Goal: Information Seeking & Learning: Learn about a topic

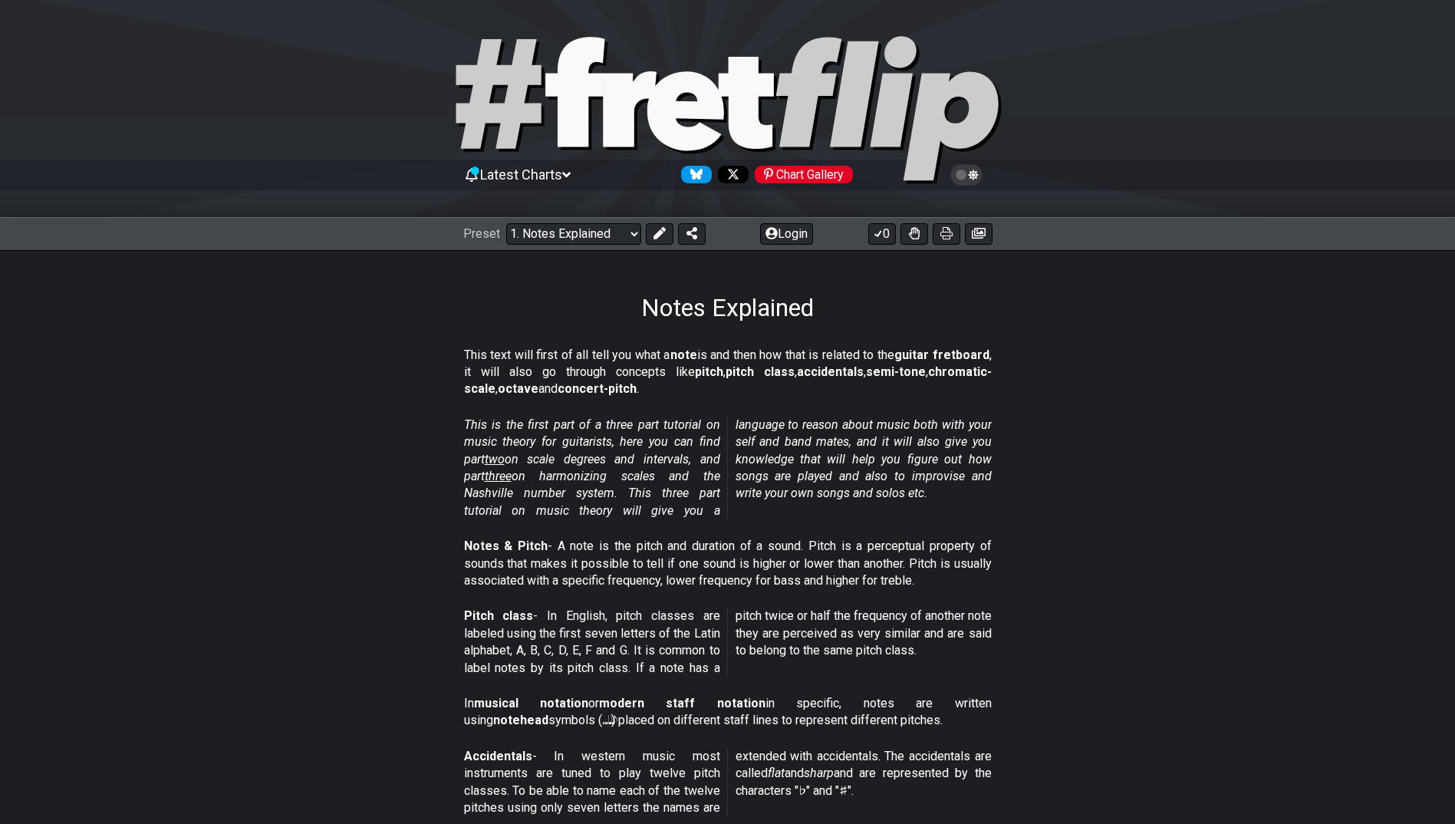
drag, startPoint x: 950, startPoint y: 235, endPoint x: 110, endPoint y: 736, distance: 978.4
click at [950, 235] on icon at bounding box center [946, 233] width 12 height 12
click at [979, 227] on icon at bounding box center [979, 233] width 14 height 12
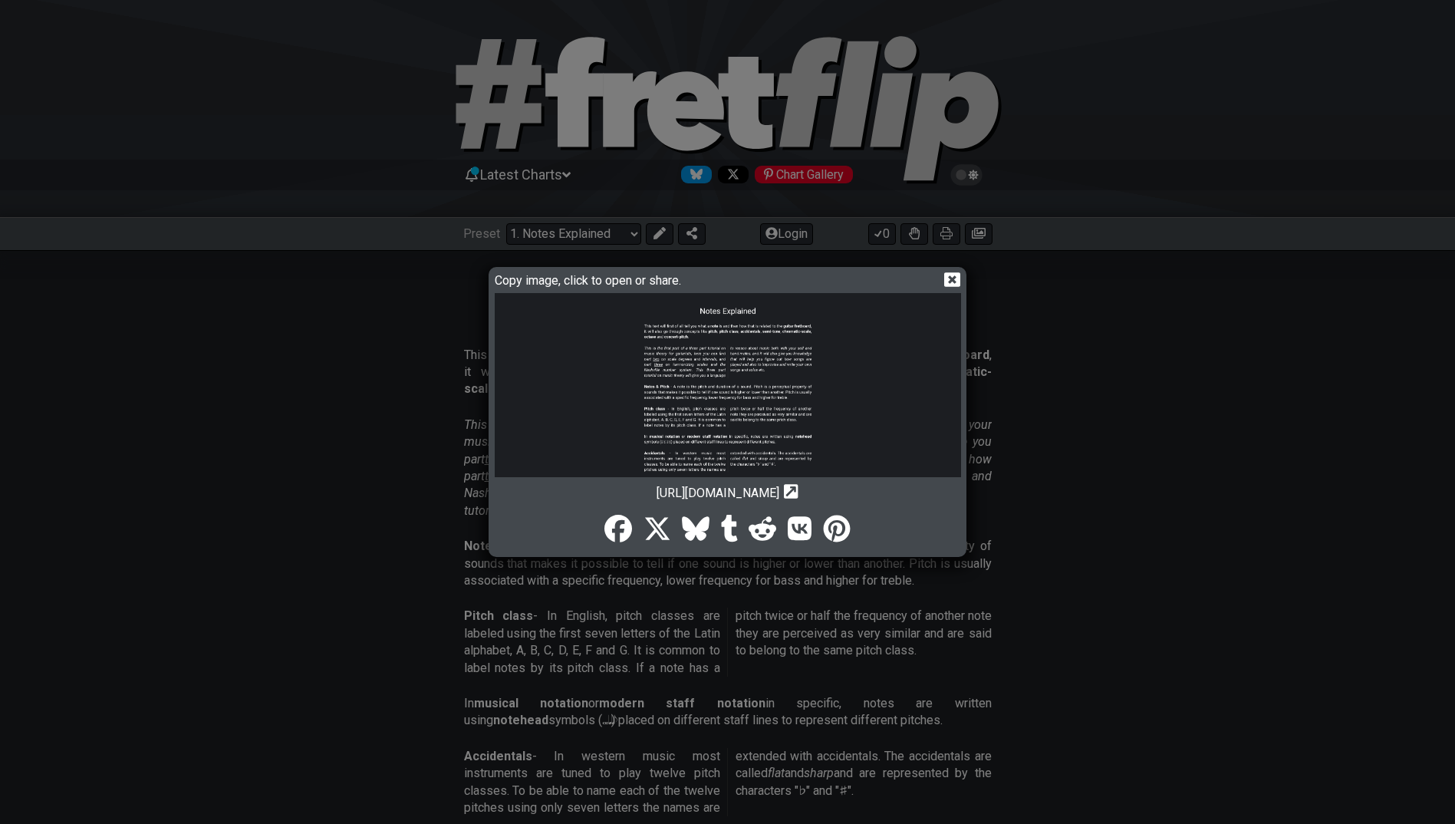
click at [725, 371] on img at bounding box center [728, 556] width 466 height 527
click at [952, 275] on icon at bounding box center [952, 279] width 16 height 15
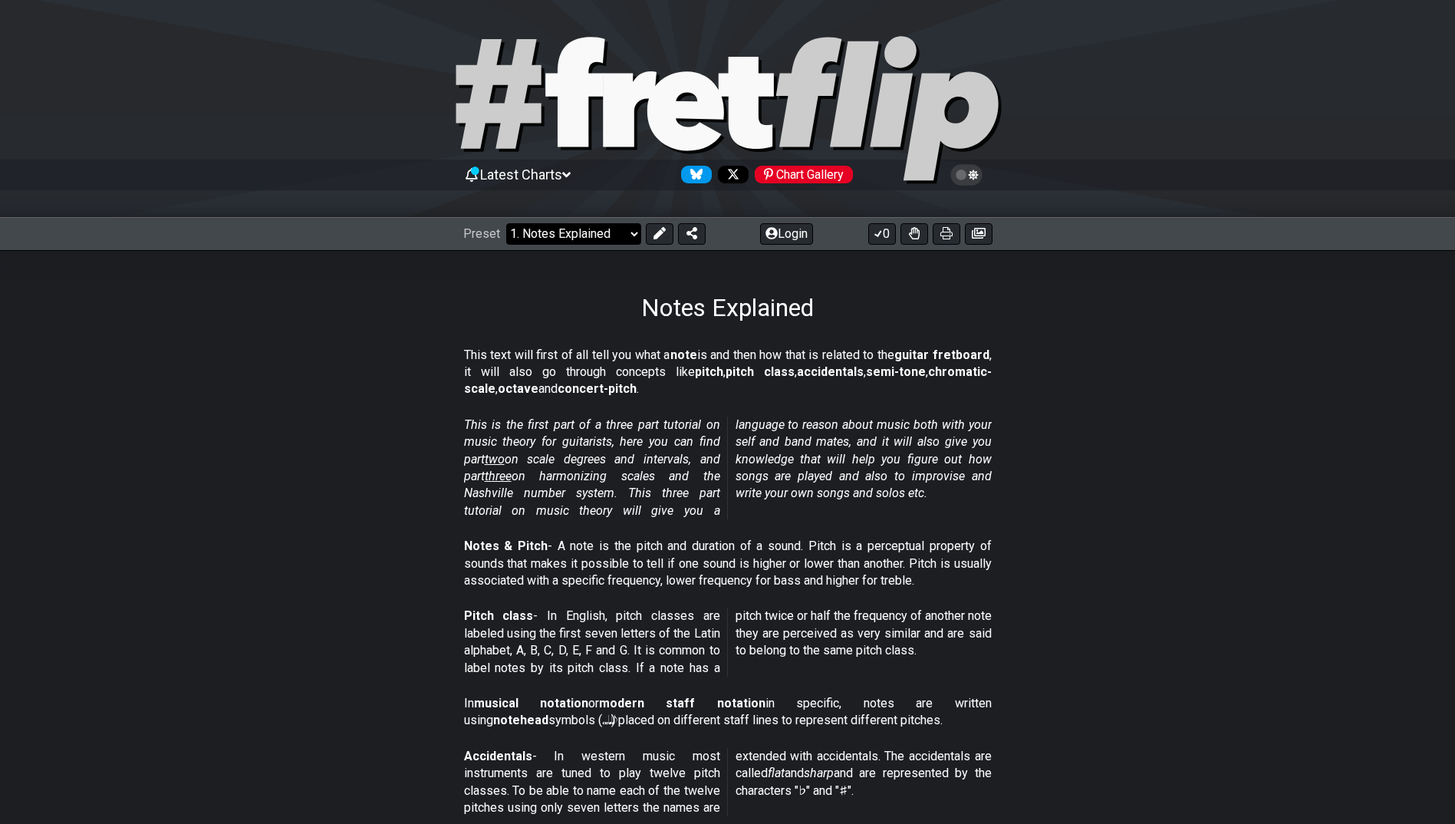
click at [622, 229] on select "Welcome to #fretflip! Initial Preset Custom Preset Minor Pentatonic Major Penta…" at bounding box center [573, 233] width 135 height 21
click at [506, 223] on select "Welcome to #fretflip! Initial Preset Custom Preset Minor Pentatonic Major Penta…" at bounding box center [573, 233] width 135 height 21
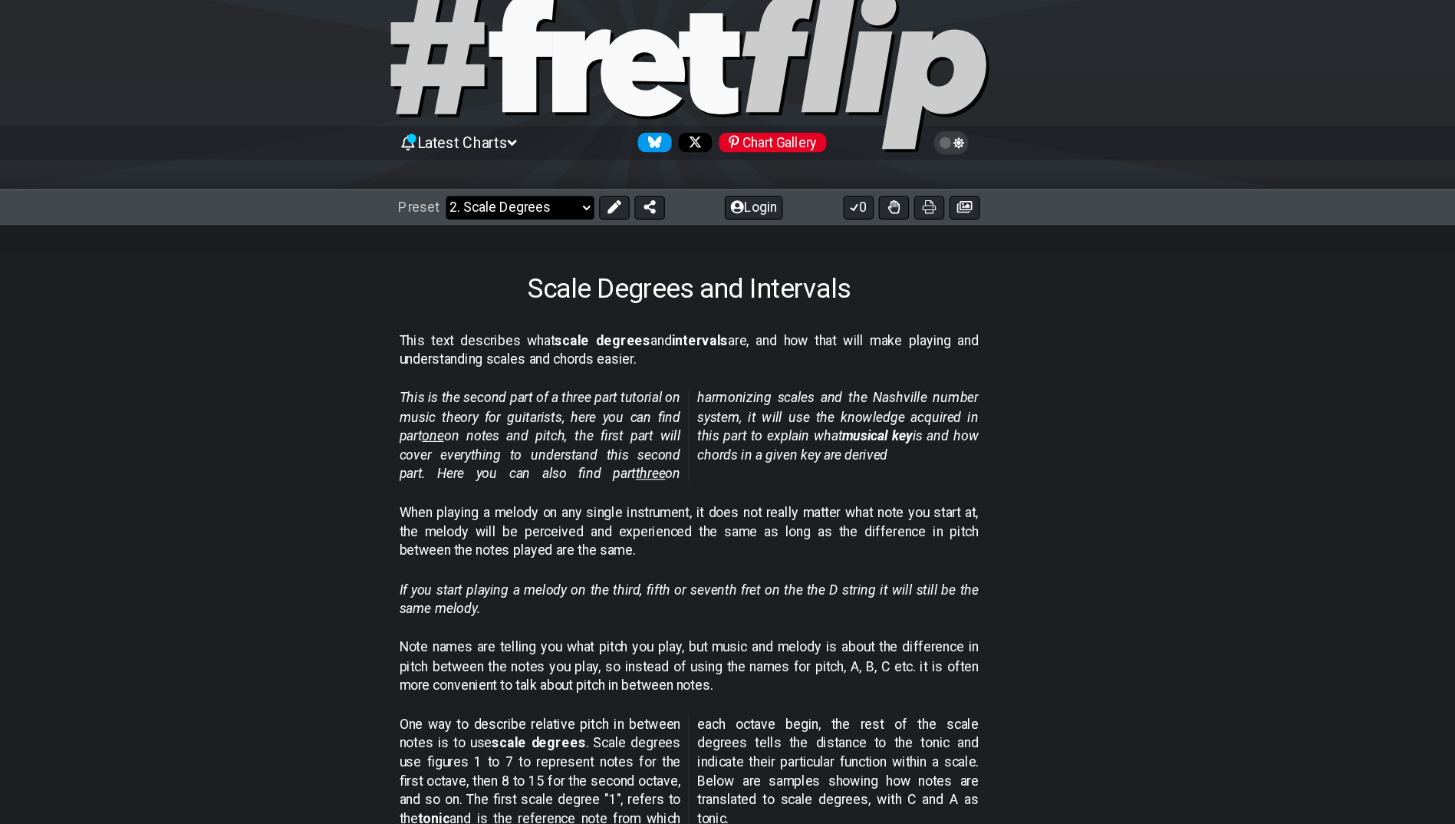
click at [594, 232] on select "Welcome to #fretflip! Initial Preset Custom Preset Minor Pentatonic Major Penta…" at bounding box center [573, 233] width 135 height 21
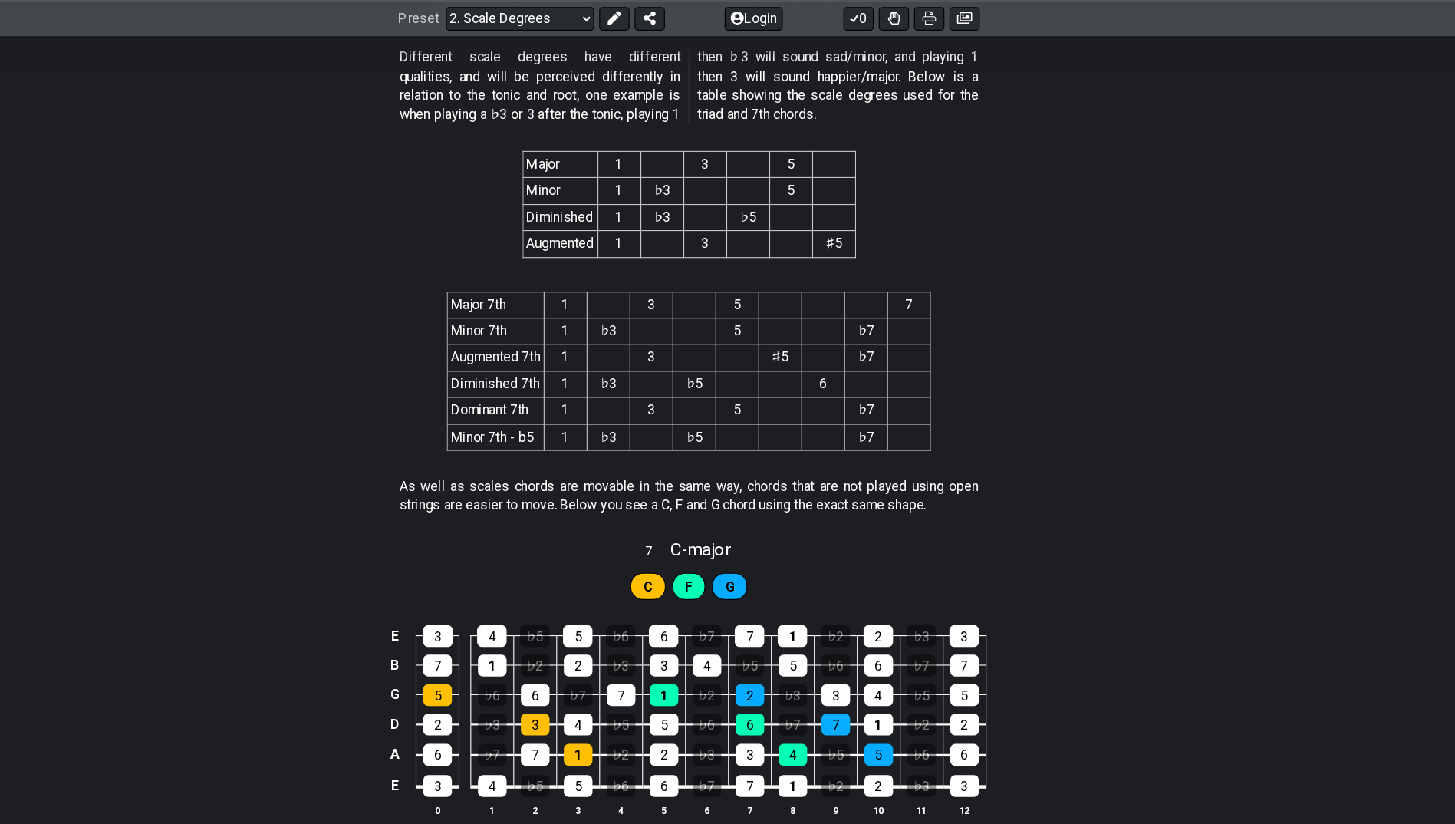
scroll to position [2689, 0]
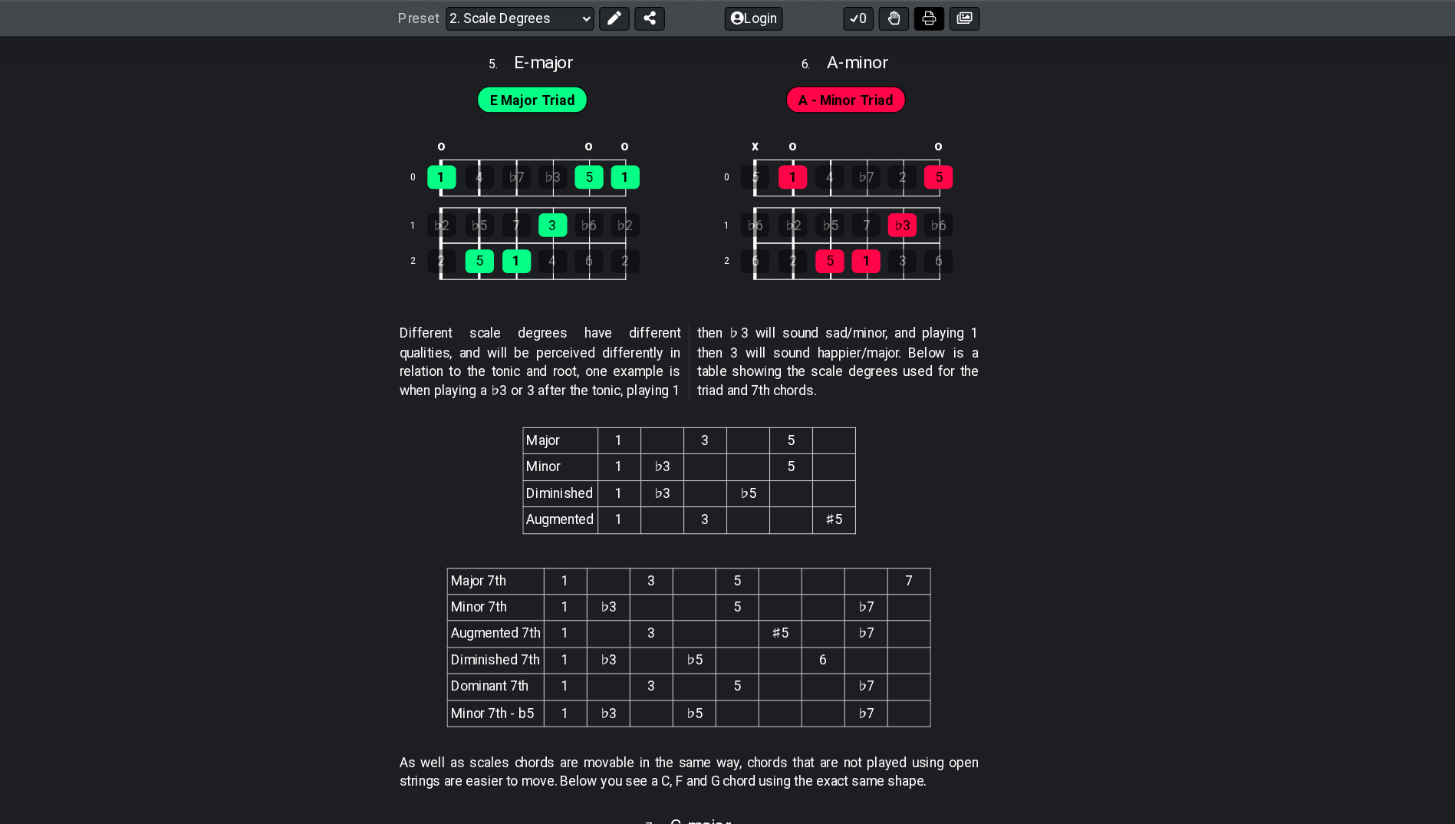
click at [945, 19] on icon at bounding box center [946, 17] width 12 height 12
click at [946, 18] on icon at bounding box center [946, 17] width 12 height 12
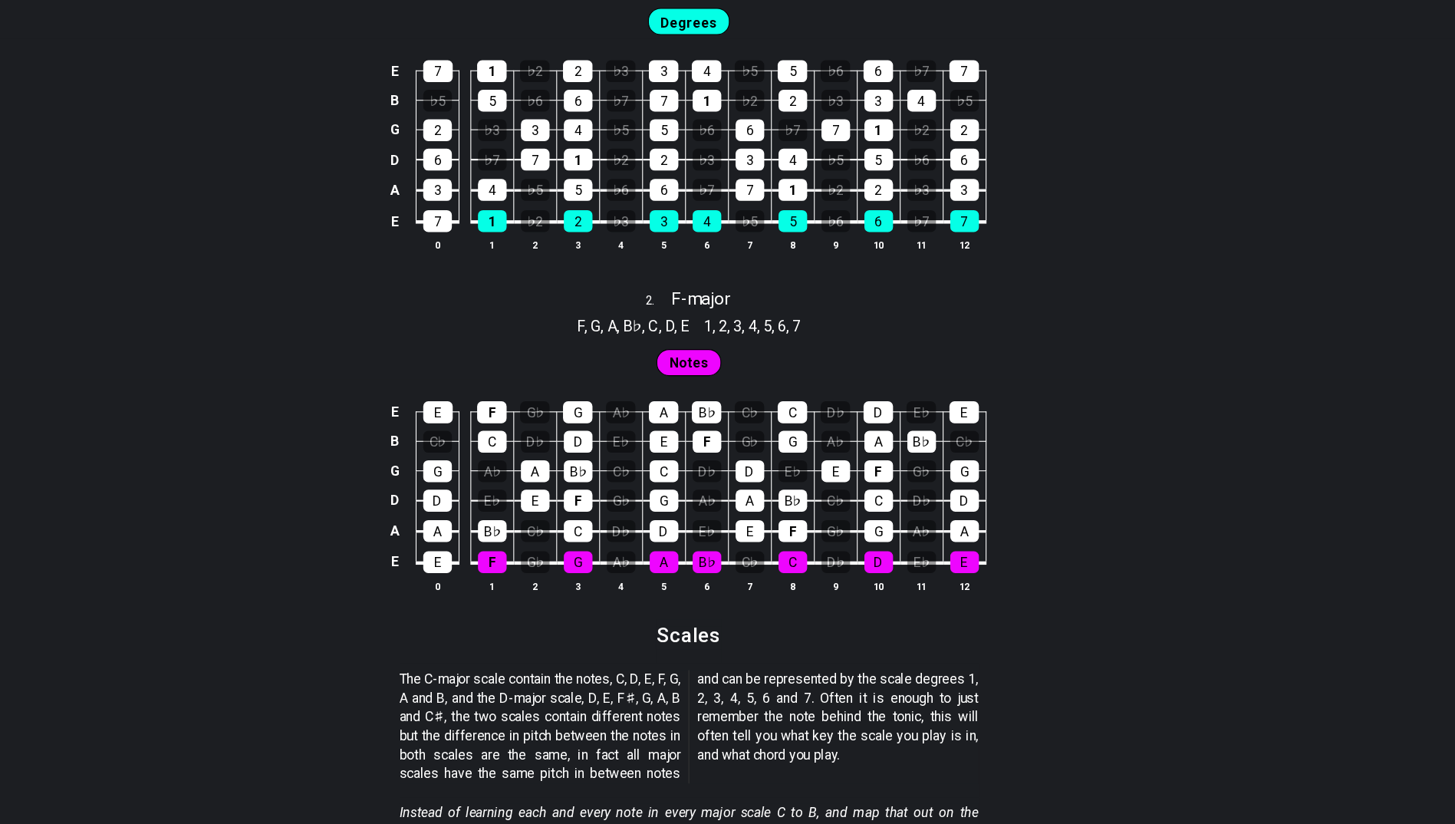
scroll to position [1049, 0]
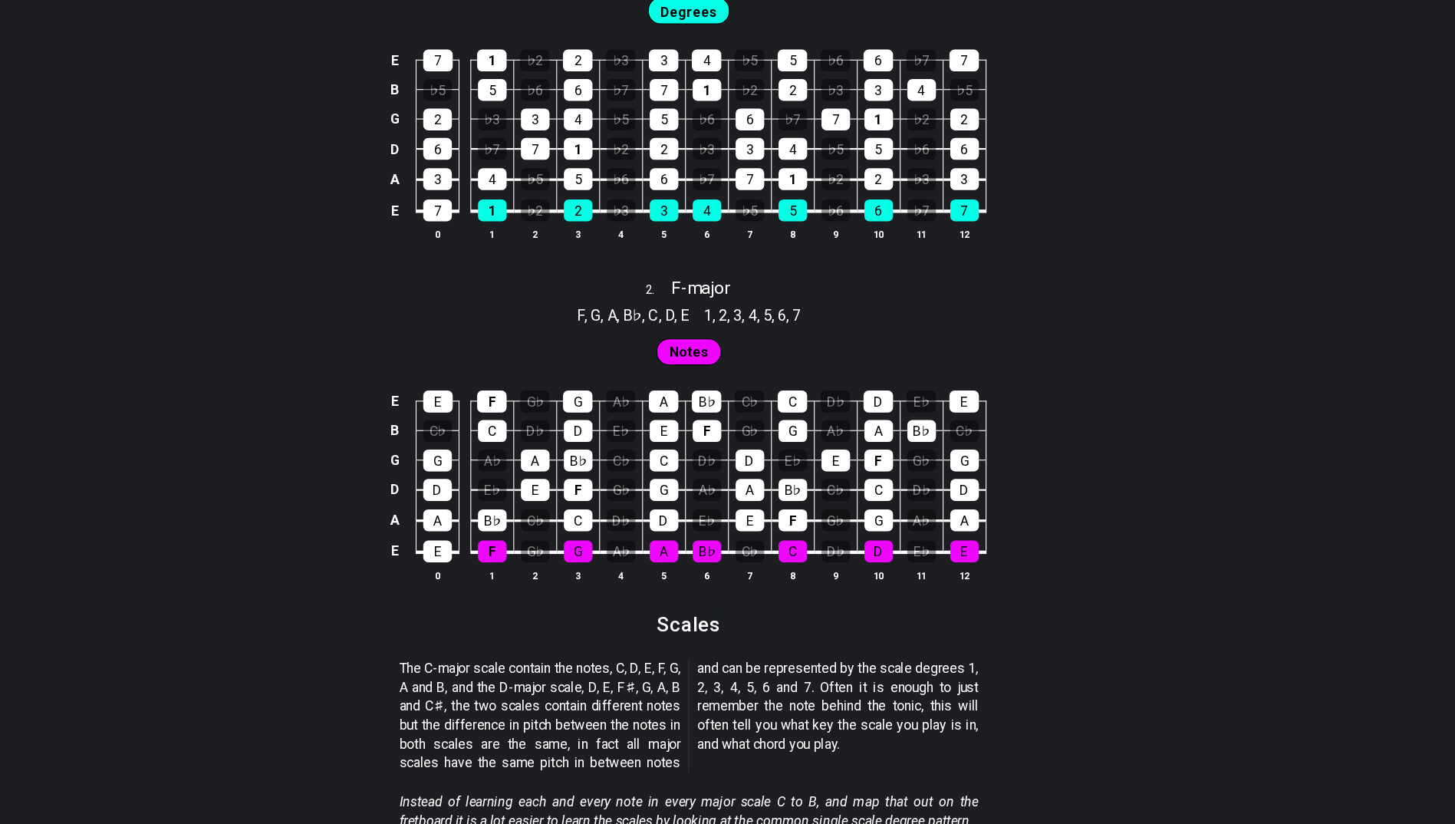
click at [1158, 510] on div "E E F G♭ G A♭ A B♭ C♭ C D♭ D E♭ E B C♭ C D♭ D E♭ E F G♭ G A♭ A B♭ C♭ G G A♭ A B…" at bounding box center [727, 517] width 1455 height 216
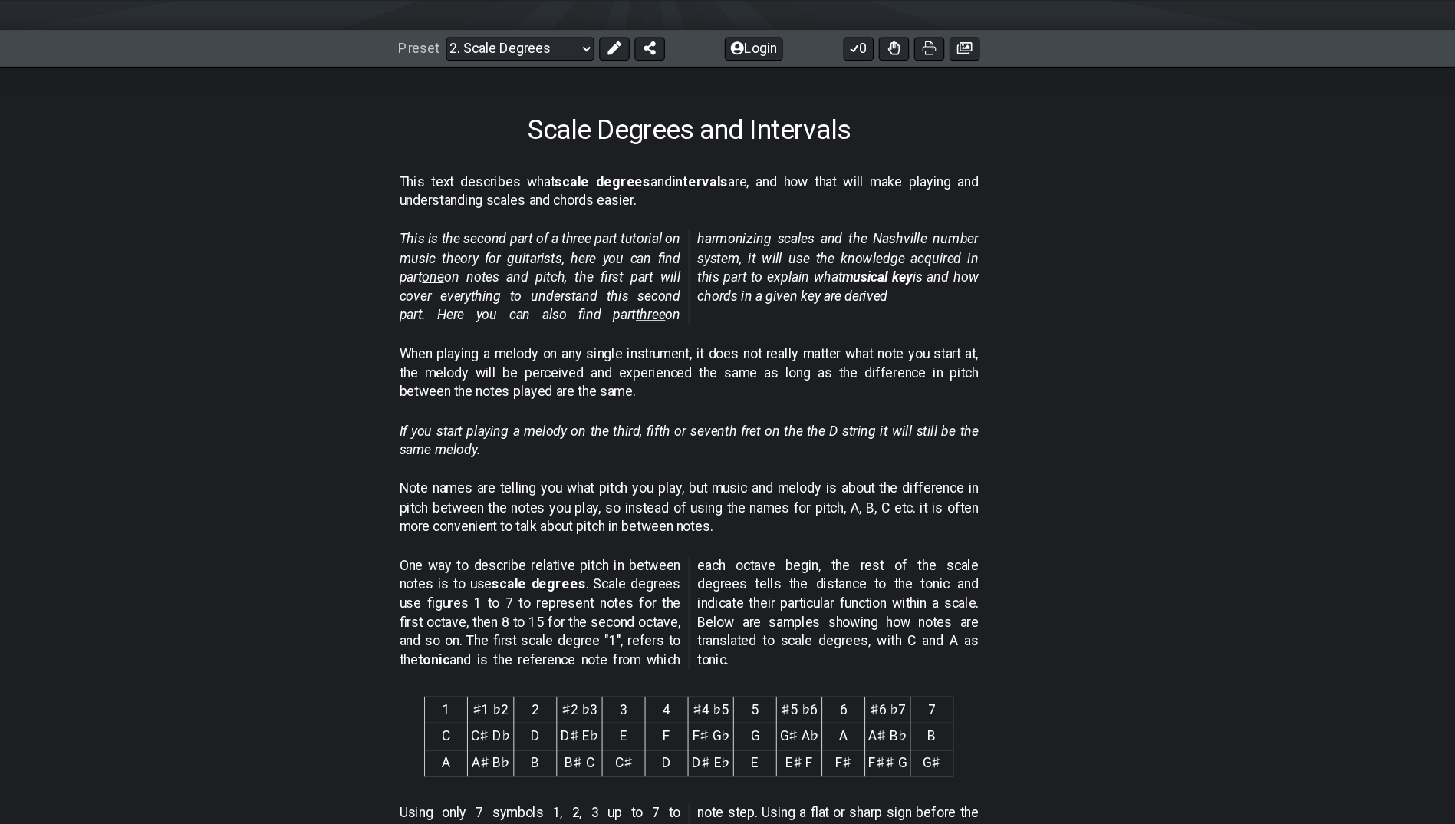
scroll to position [0, 0]
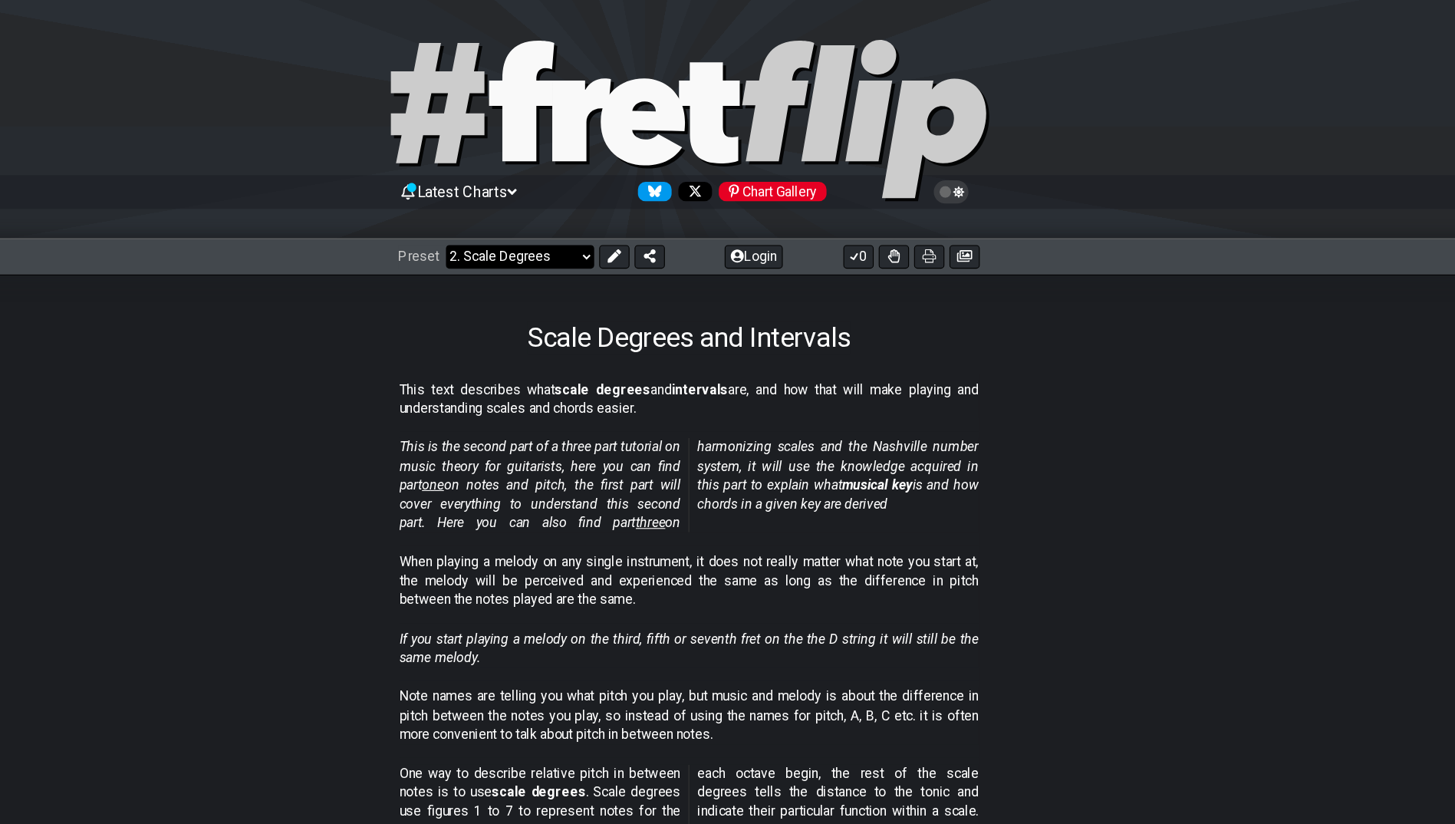
click at [555, 232] on select "Welcome to #fretflip! Initial Preset Custom Preset Minor Pentatonic Major Penta…" at bounding box center [573, 233] width 135 height 21
click at [506, 223] on select "Welcome to #fretflip! Initial Preset Custom Preset Minor Pentatonic Major Penta…" at bounding box center [573, 233] width 135 height 21
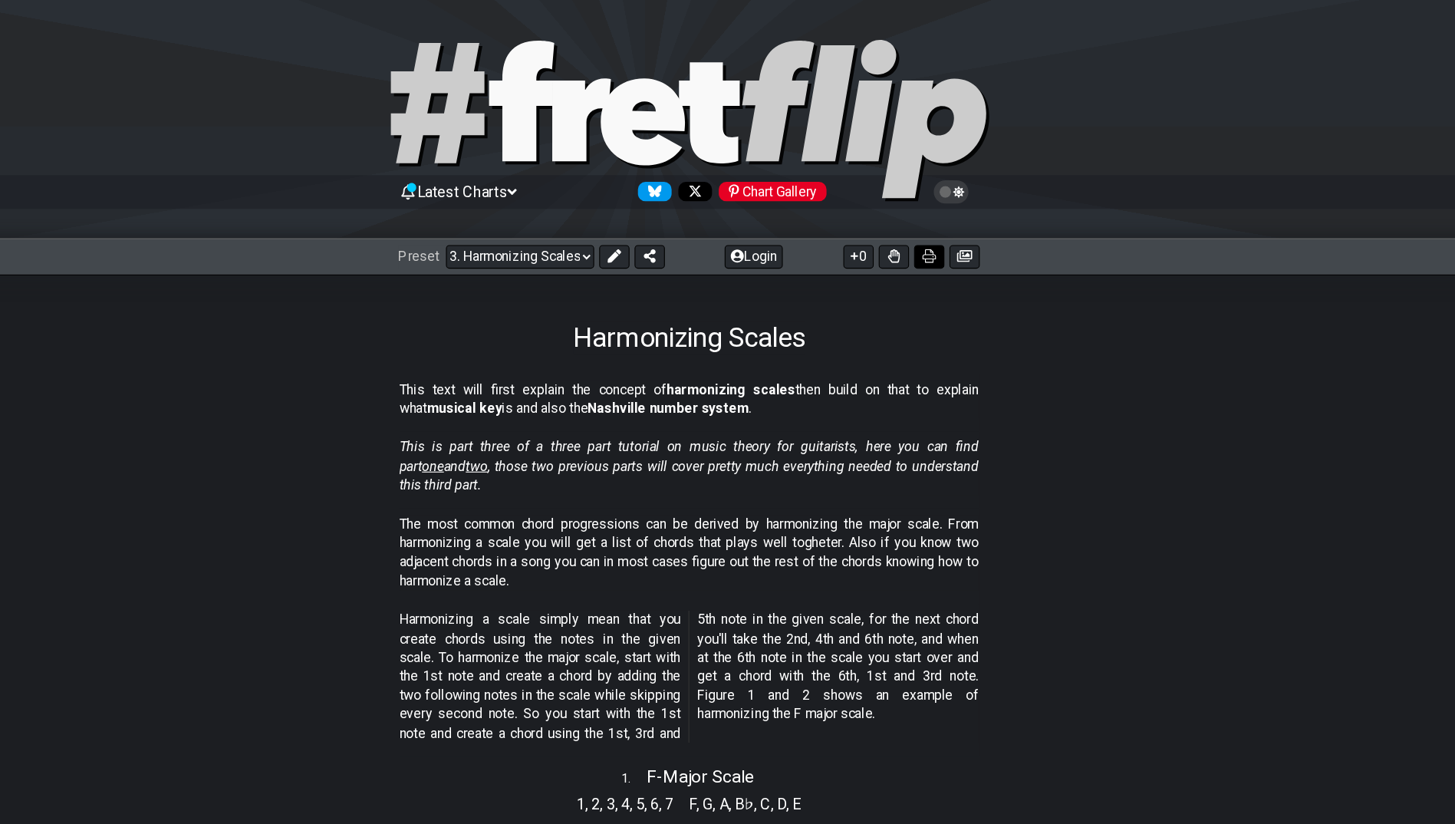
click at [951, 229] on icon at bounding box center [946, 233] width 12 height 12
click at [526, 229] on select "Welcome to #fretflip! Initial Preset Custom Preset Minor Pentatonic Major Penta…" at bounding box center [573, 233] width 135 height 21
click at [506, 223] on select "Welcome to #fretflip! Initial Preset Custom Preset Minor Pentatonic Major Penta…" at bounding box center [573, 233] width 135 height 21
select select "/welcome"
select select "C"
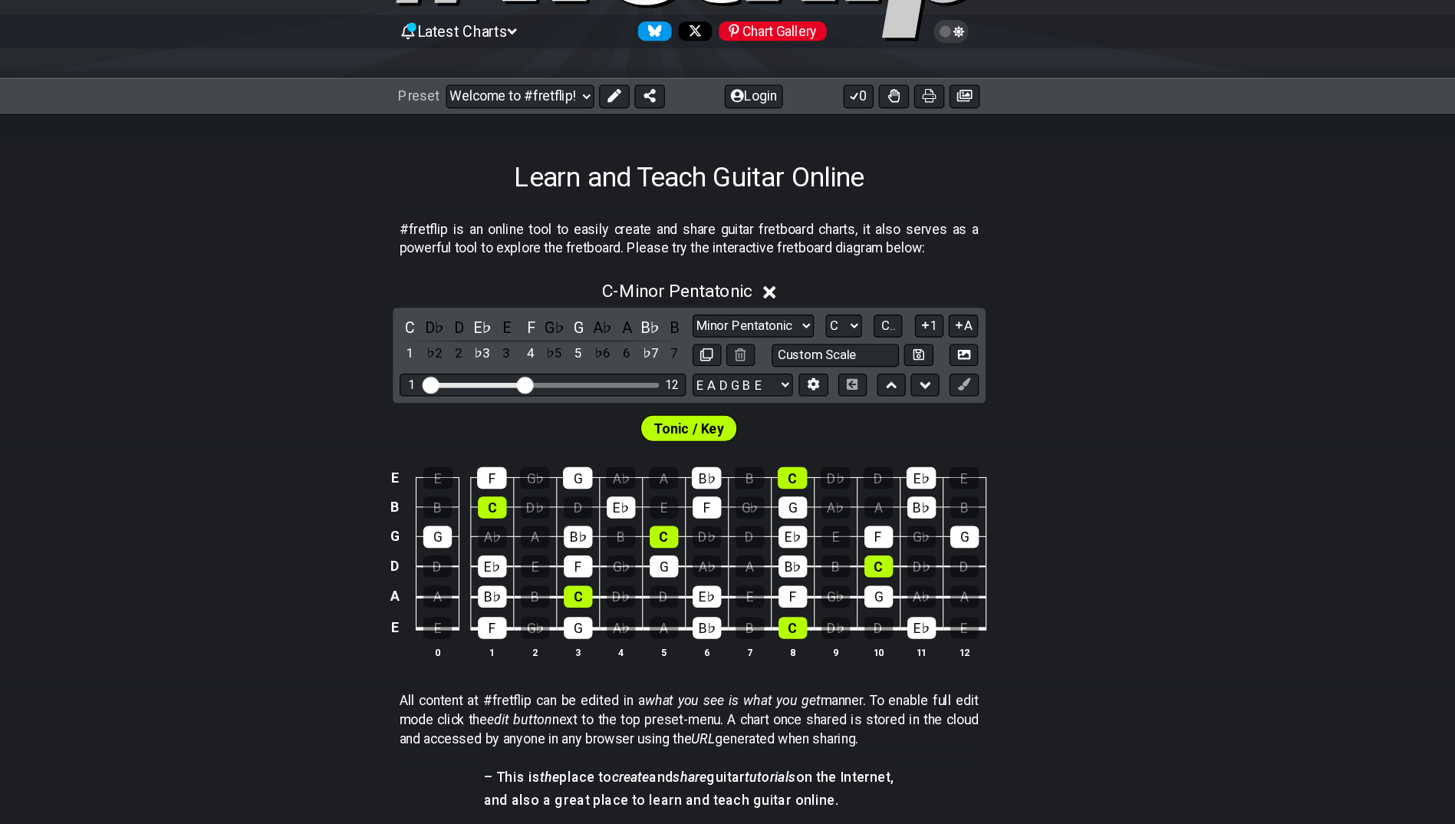
scroll to position [69, 0]
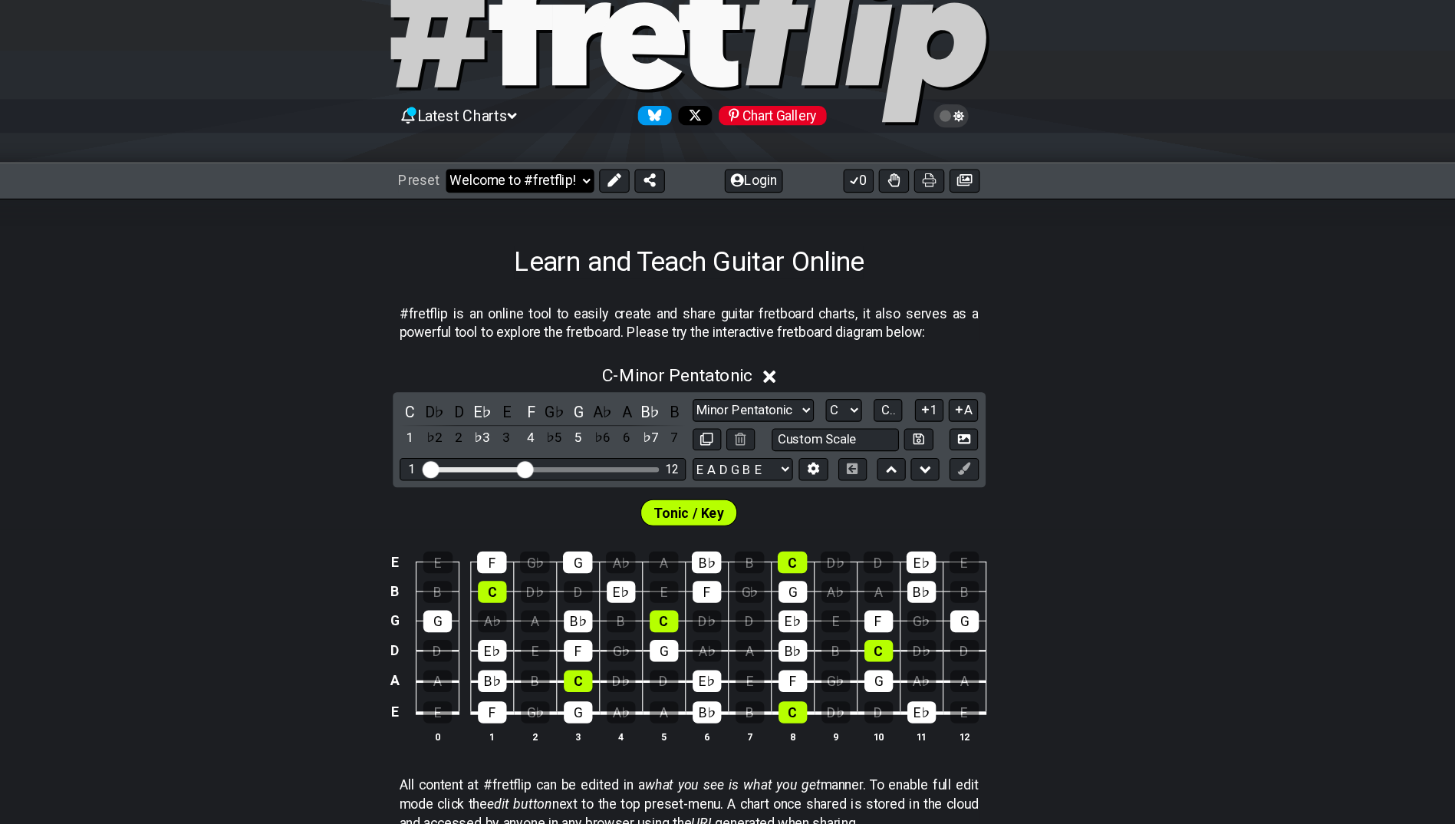
click at [585, 164] on select "Welcome to #fretflip! Initial Preset Custom Preset Minor Pentatonic Major Penta…" at bounding box center [573, 164] width 135 height 21
click at [506, 154] on select "Welcome to #fretflip! Initial Preset Custom Preset Minor Pentatonic Major Penta…" at bounding box center [573, 164] width 135 height 21
click at [563, 160] on select "Welcome to #fretflip! Initial Preset Custom Preset Minor Pentatonic Major Penta…" at bounding box center [573, 164] width 135 height 21
click at [506, 154] on select "Welcome to #fretflip! Initial Preset Custom Preset Minor Pentatonic Major Penta…" at bounding box center [573, 164] width 135 height 21
select select "/minor-pentatonic"
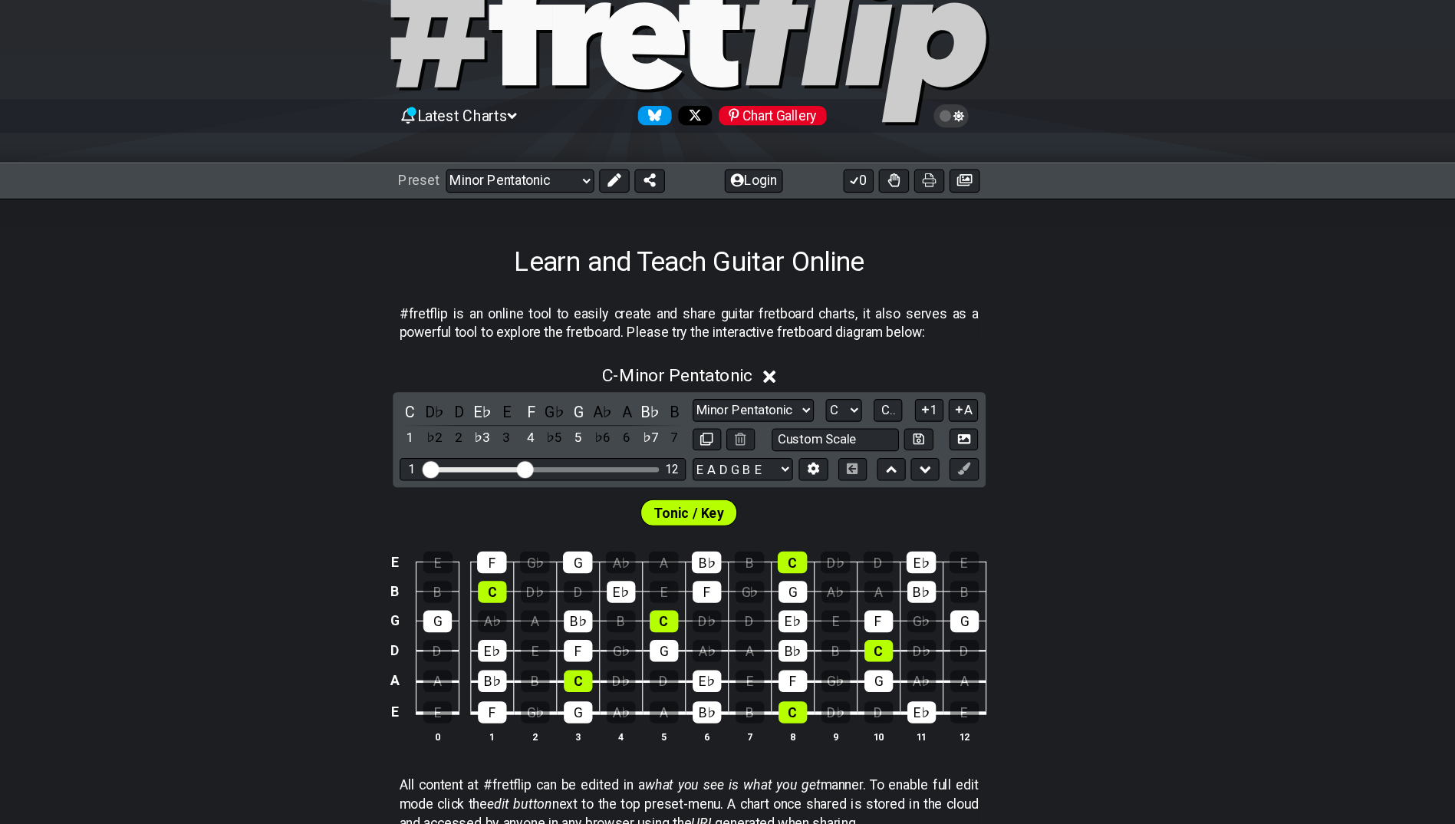
select select "C"
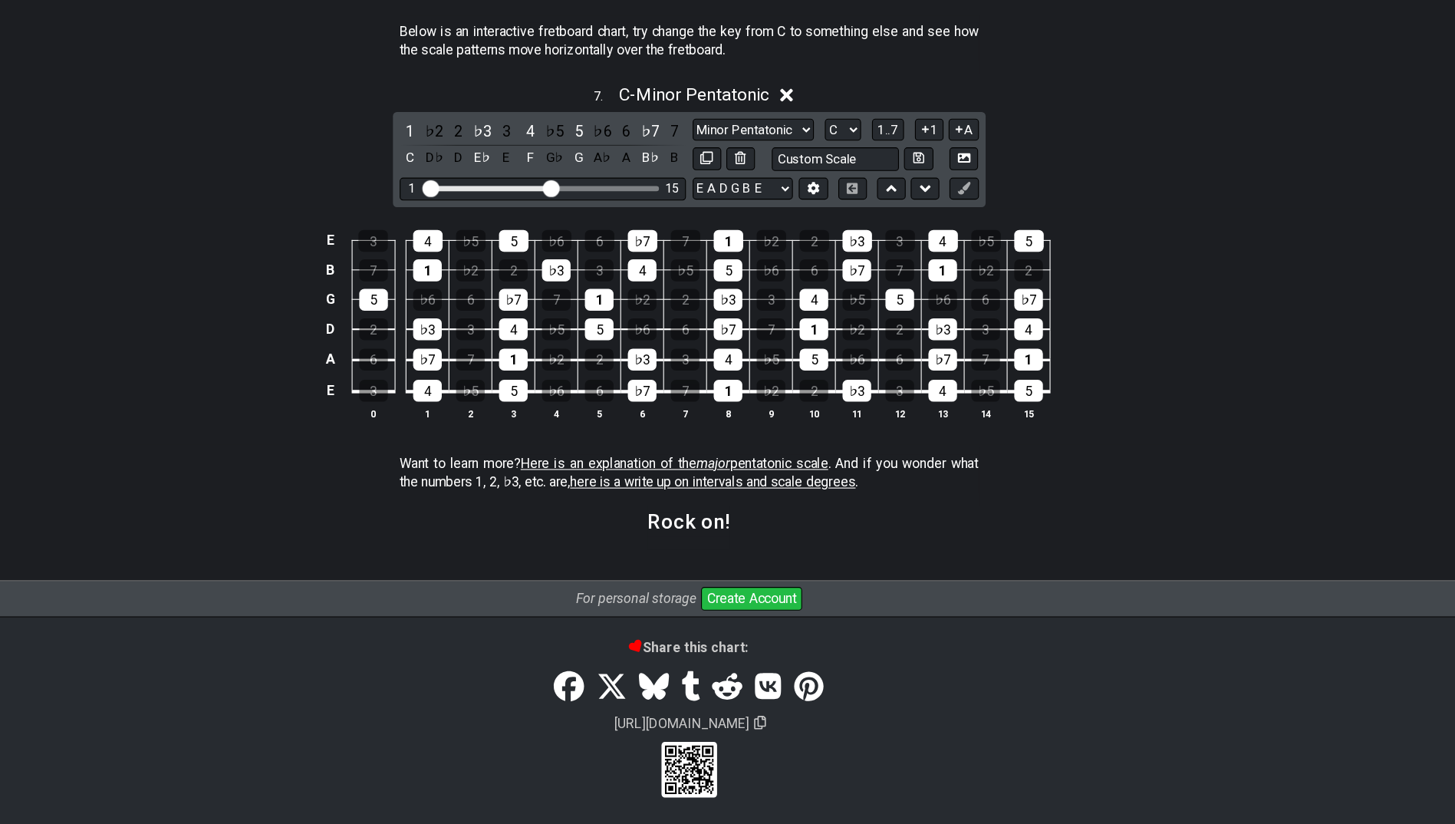
scroll to position [2063, 0]
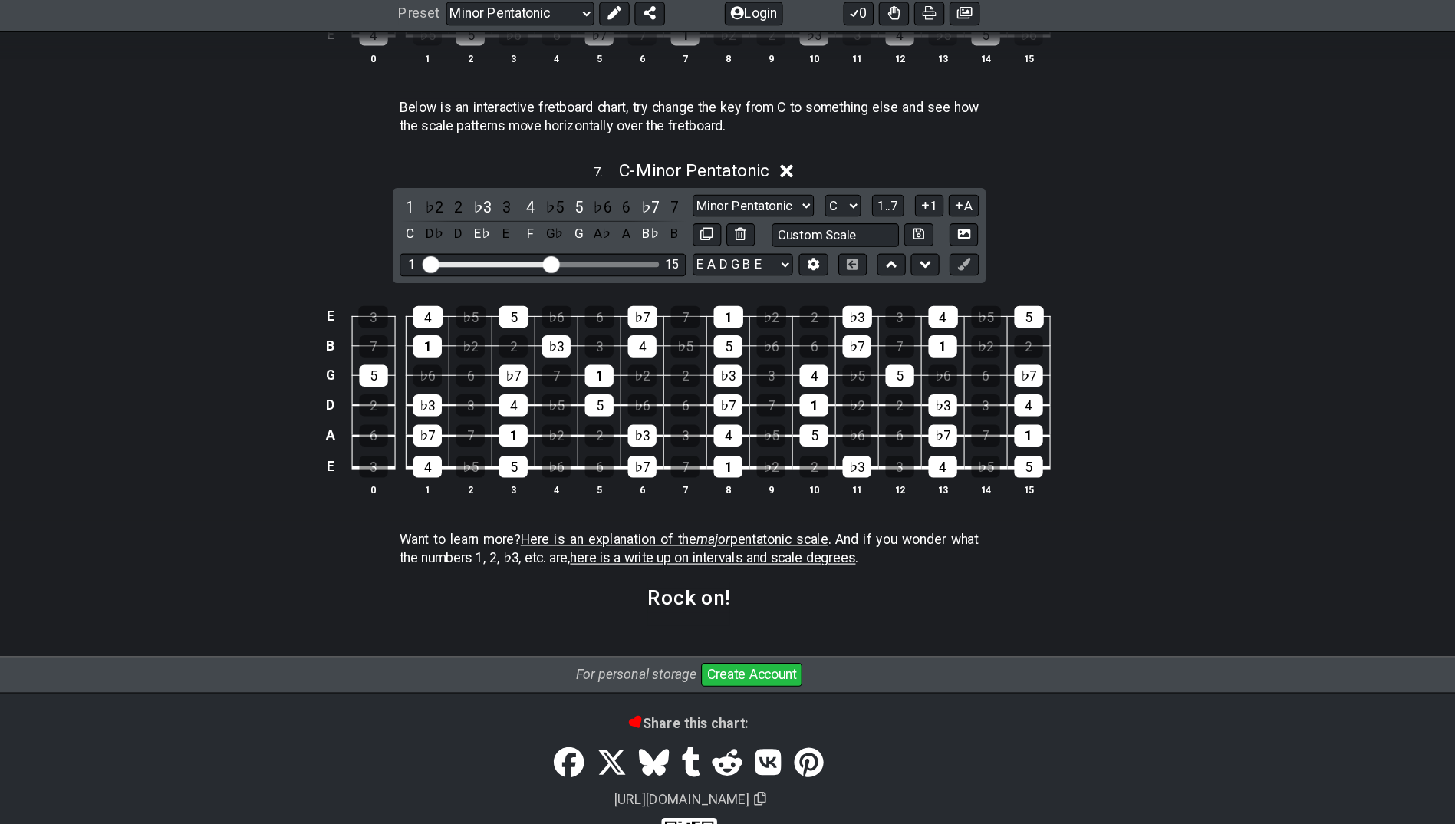
click at [828, 513] on span "here is a write up on intervals and scale degrees" at bounding box center [750, 513] width 260 height 15
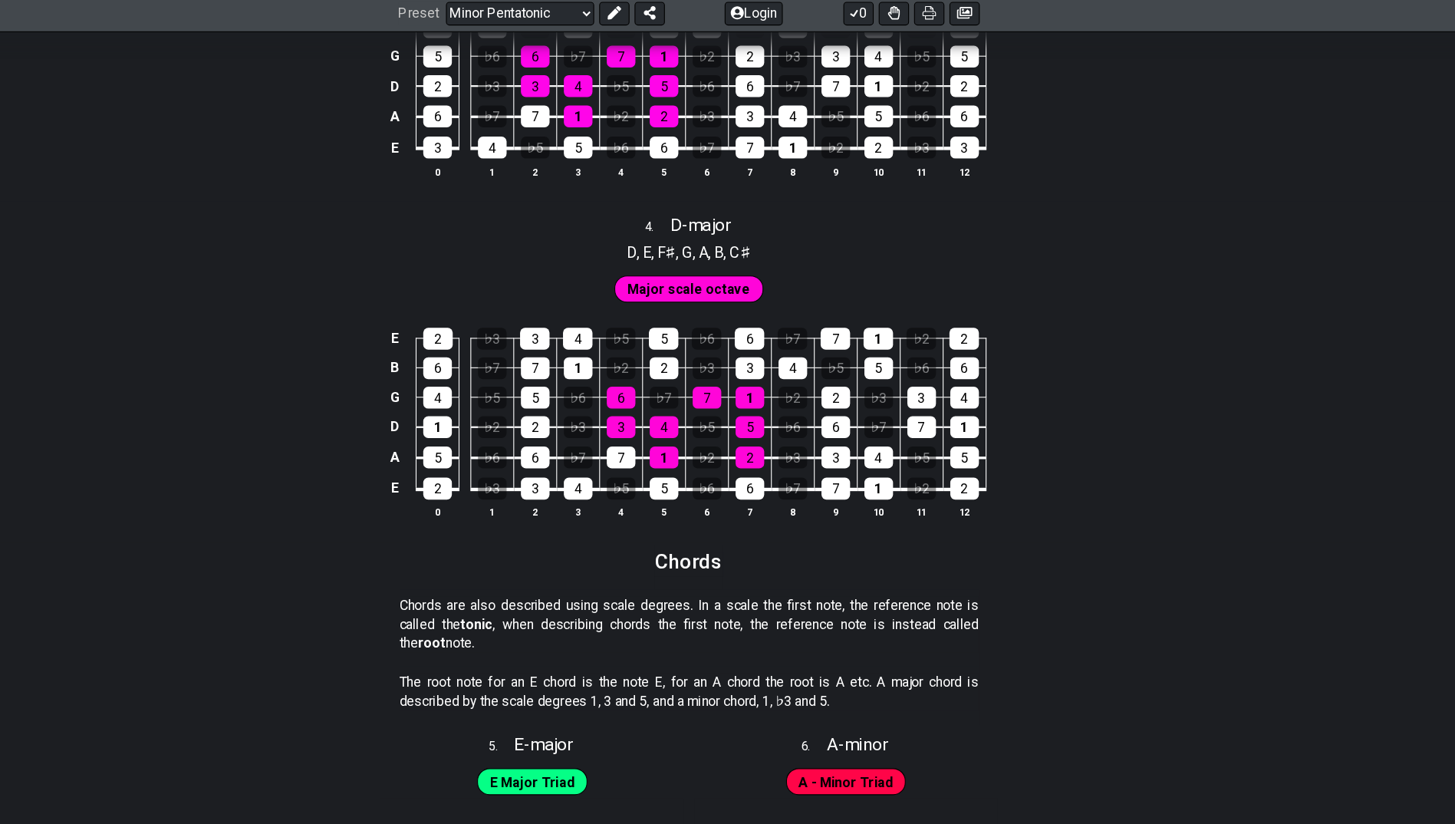
select select "/scale-degrees-and-intervals"
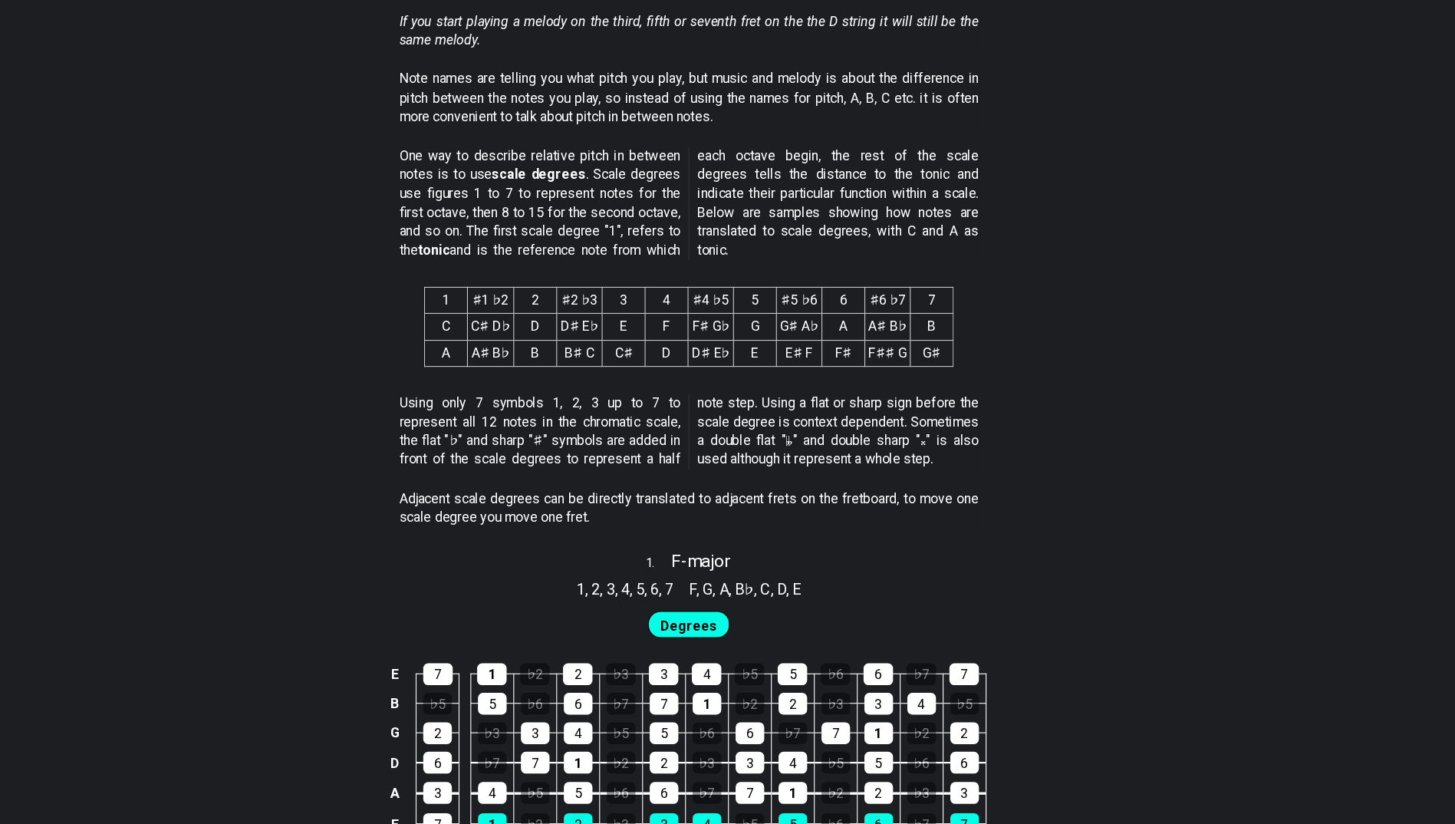
scroll to position [979, 0]
